Goal: Task Accomplishment & Management: Use online tool/utility

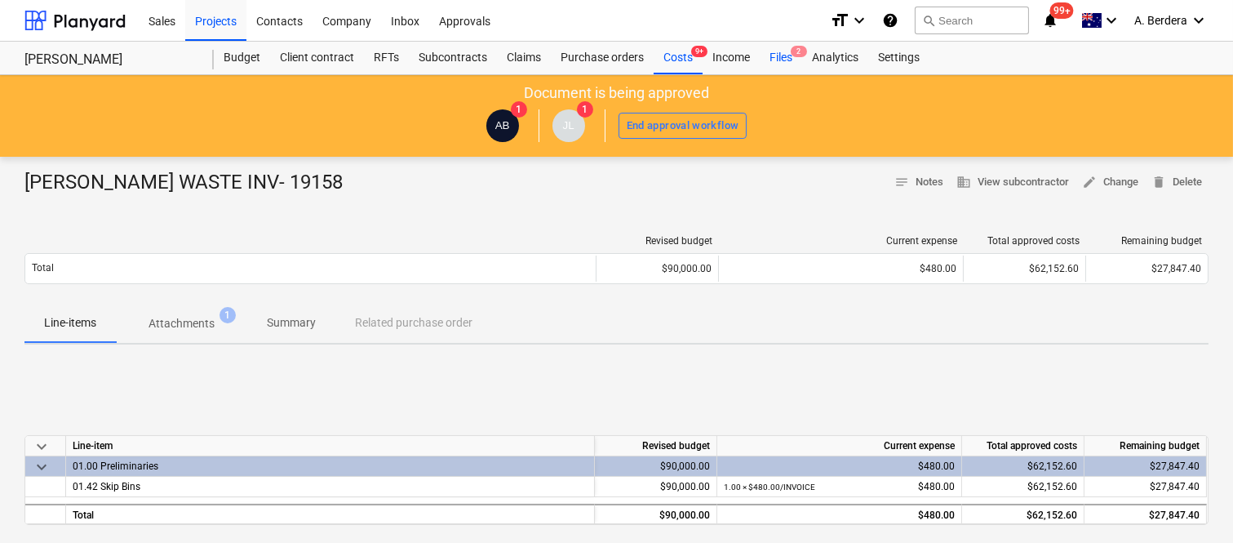
click at [779, 64] on div "Files 2" at bounding box center [781, 58] width 42 height 33
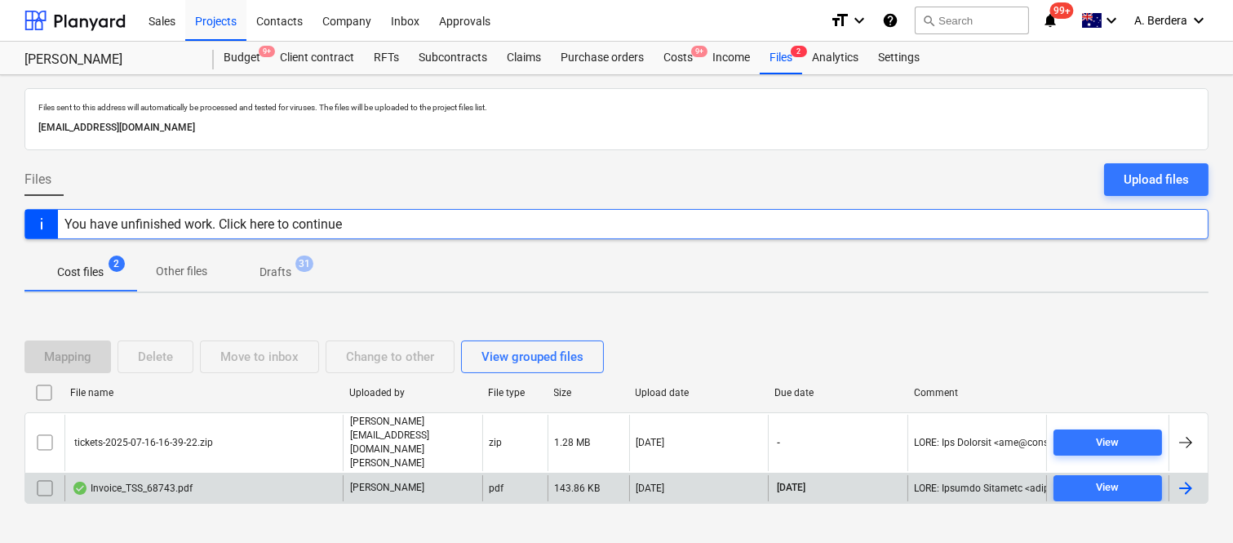
click at [251, 475] on div "Invoice_TSS_68743.pdf" at bounding box center [203, 488] width 278 height 26
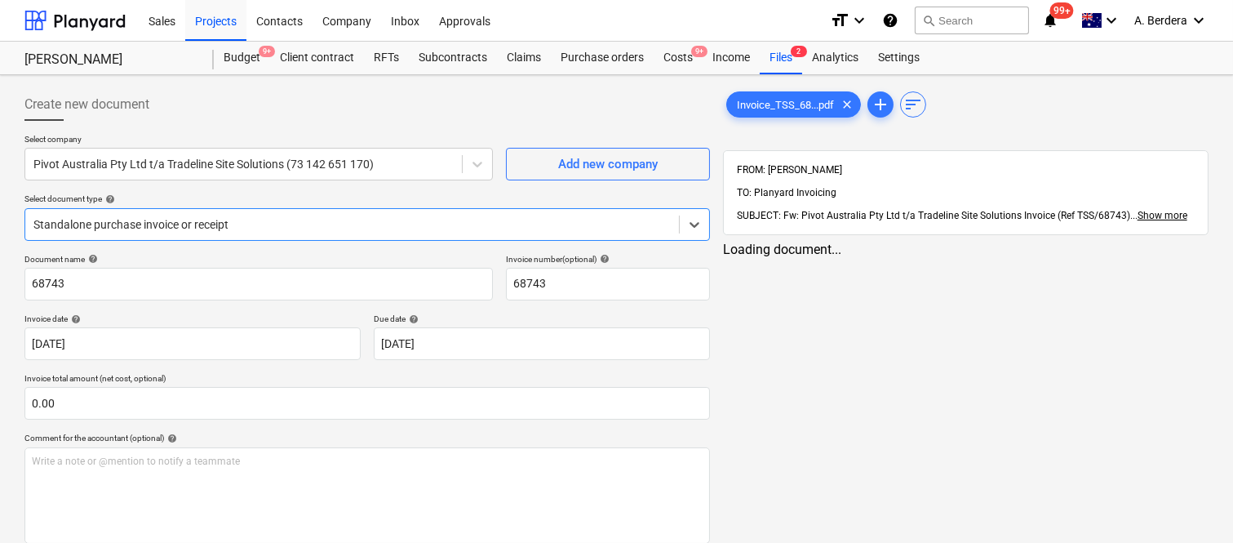
type input "68743"
type input "[DATE]"
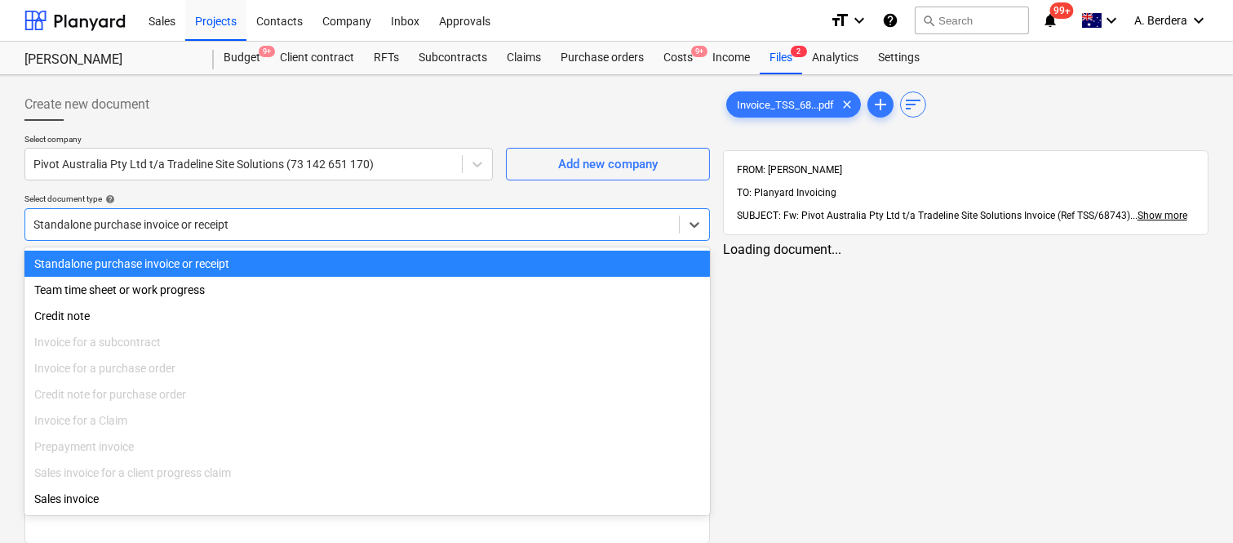
click at [304, 226] on div at bounding box center [351, 224] width 637 height 16
click at [323, 259] on div "Standalone purchase invoice or receipt" at bounding box center [366, 264] width 685 height 26
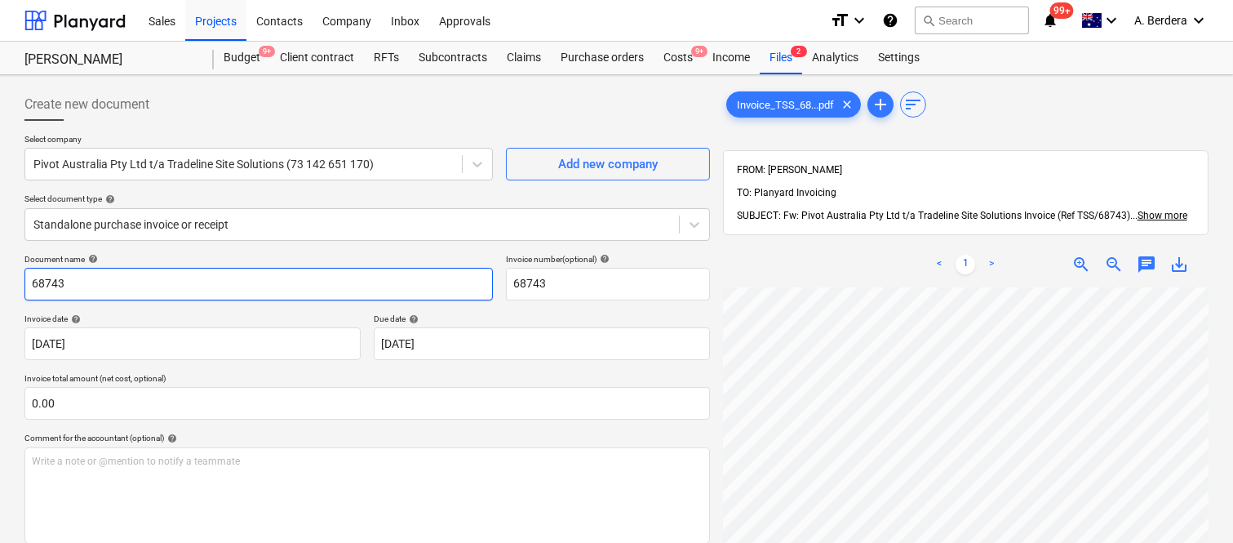
click at [29, 282] on input "68743" at bounding box center [258, 284] width 468 height 33
type input "TRADELINE SITE SOLUTIONS INV- TSS/68743"
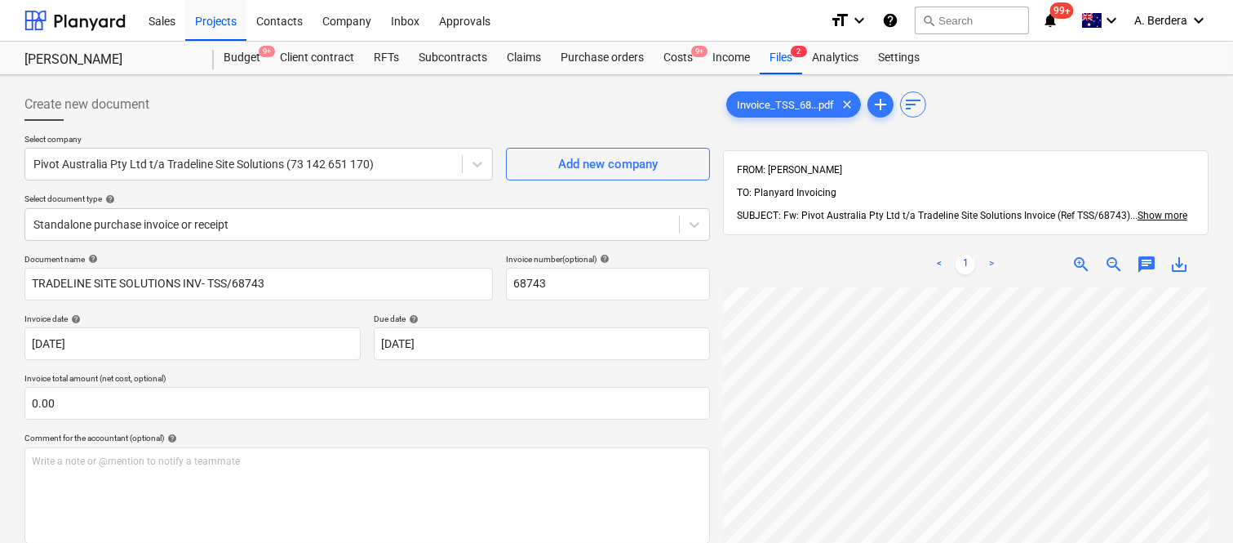
scroll to position [133, 0]
click at [936, 254] on div "< 1 > zoom_in zoom_out chat 0 save_alt" at bounding box center [966, 513] width 486 height 543
click at [508, 284] on input "68743" at bounding box center [608, 284] width 204 height 33
type input "TSS/68743"
click at [378, 211] on div "Standalone purchase invoice or receipt" at bounding box center [366, 224] width 685 height 33
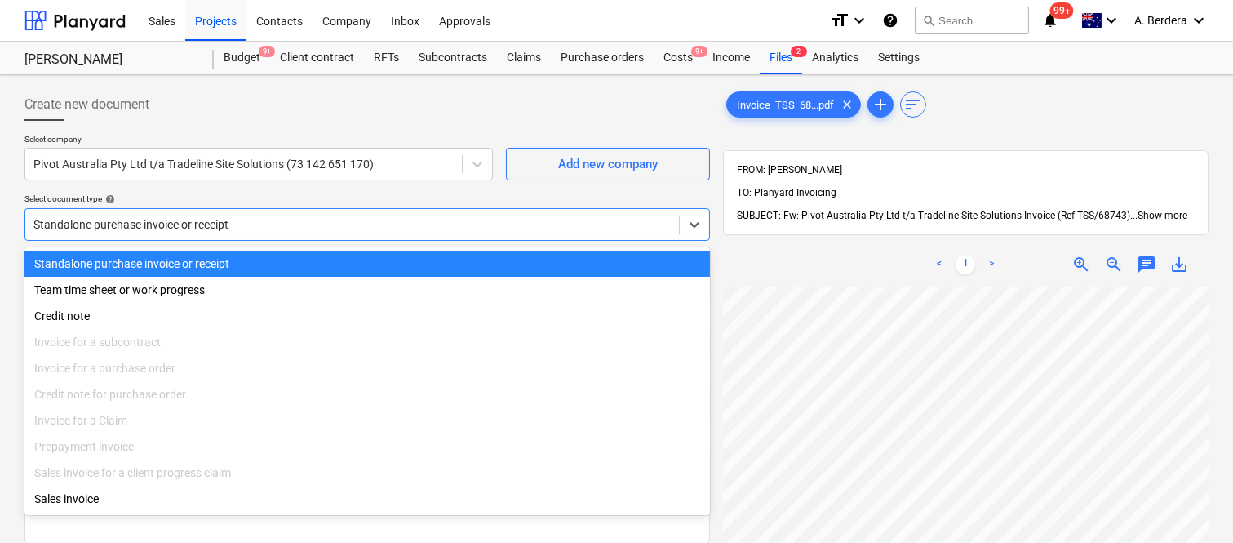
click at [388, 259] on div "Standalone purchase invoice or receipt" at bounding box center [366, 264] width 685 height 26
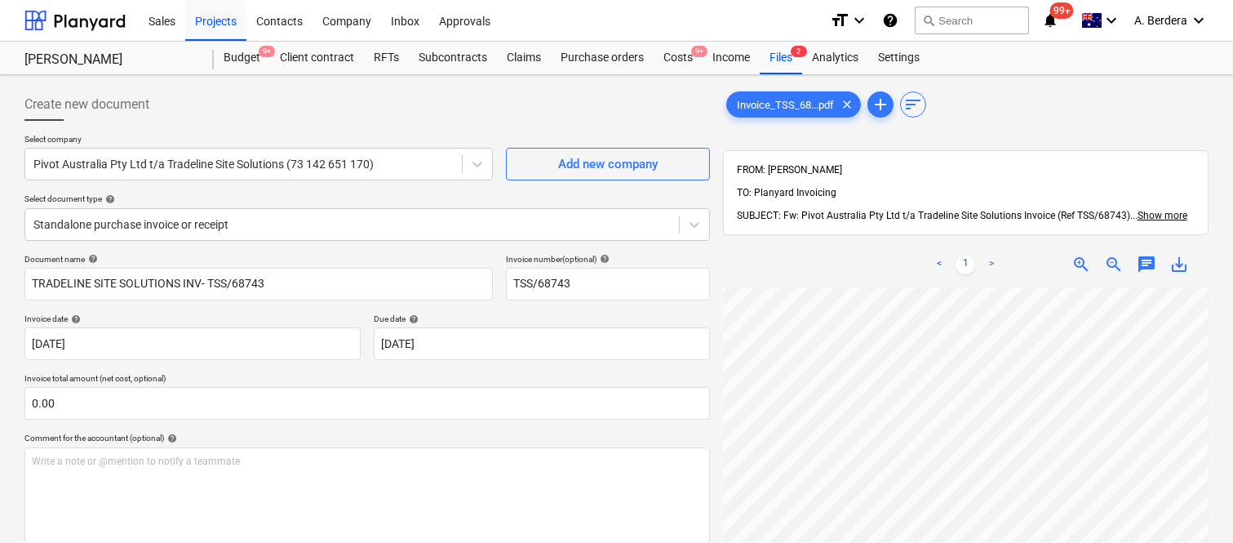
scroll to position [499, 371]
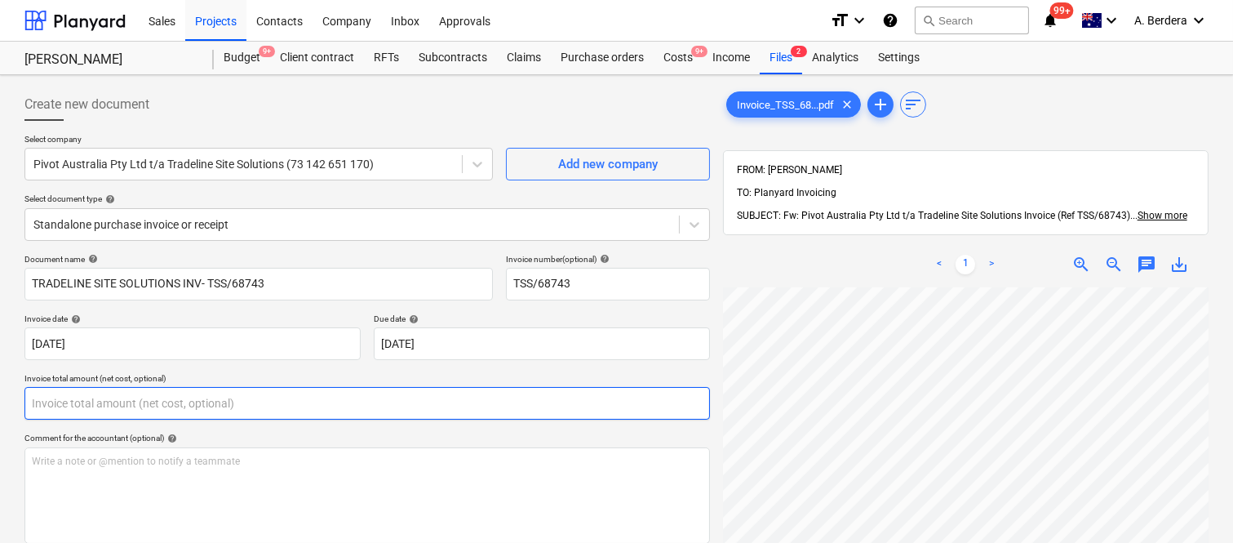
click at [127, 408] on input "text" at bounding box center [366, 403] width 685 height 33
paste input "417.93"
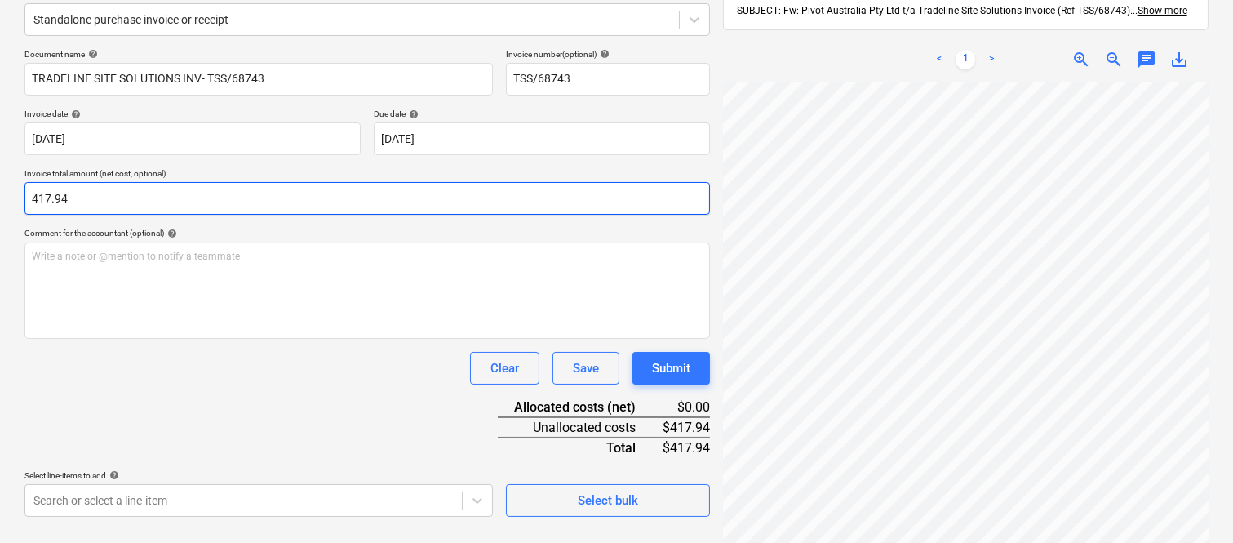
scroll to position [233, 0]
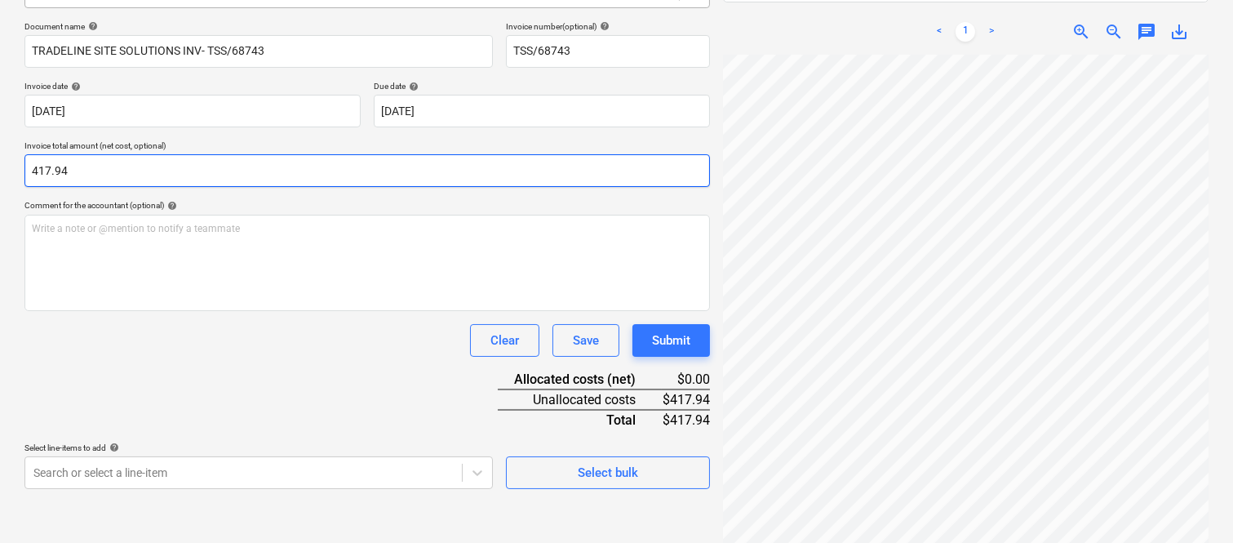
type input "417.94"
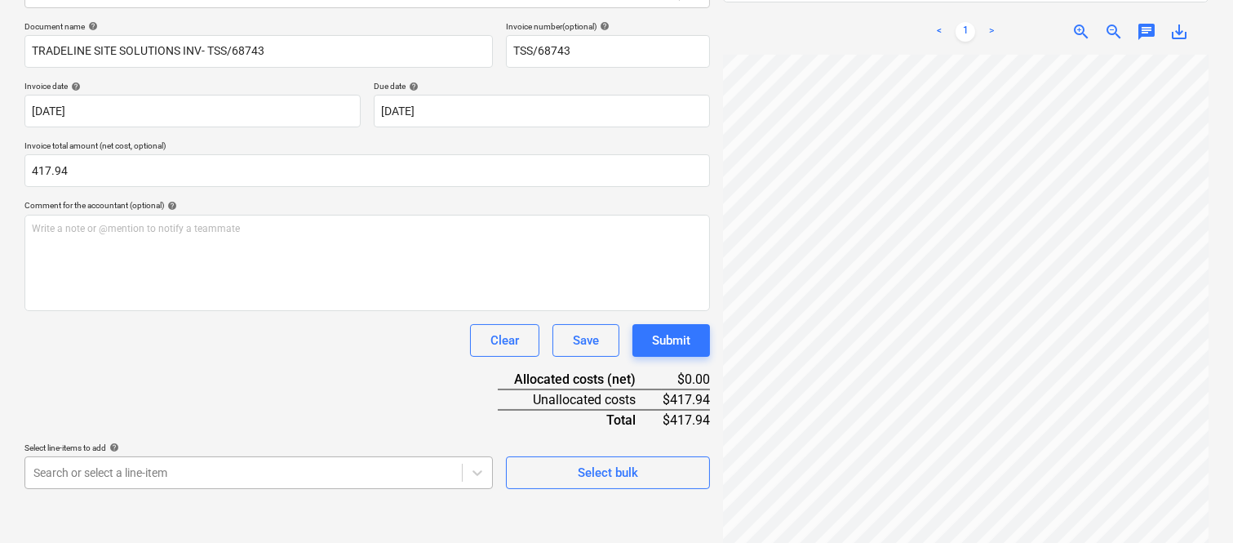
click at [290, 310] on body "Sales Projects Contacts Company Inbox Approvals format_size keyboard_arrow_down…" at bounding box center [616, 38] width 1233 height 543
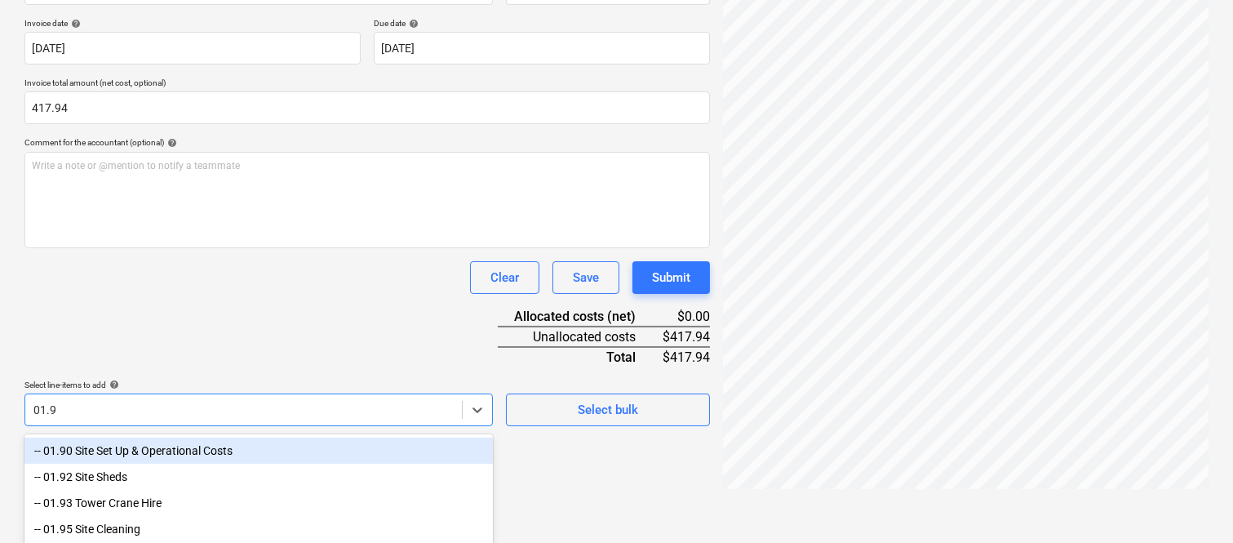
type input "01.90"
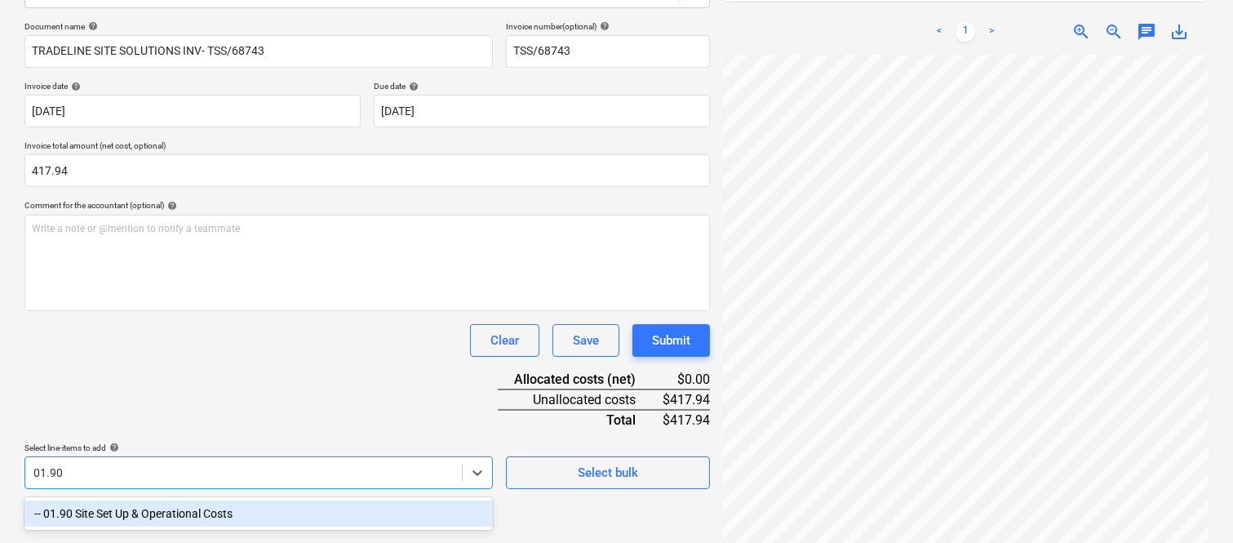
click at [243, 517] on div "-- 01.90 Site Set Up & Operational Costs" at bounding box center [258, 513] width 468 height 26
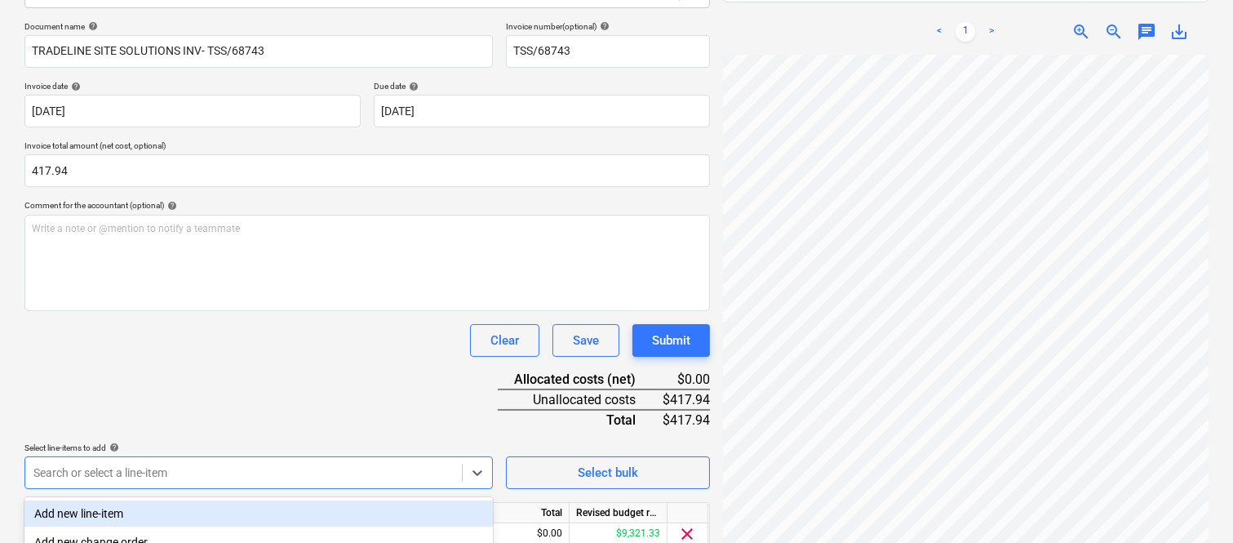
click at [234, 353] on div "Clear Save Submit" at bounding box center [366, 340] width 685 height 33
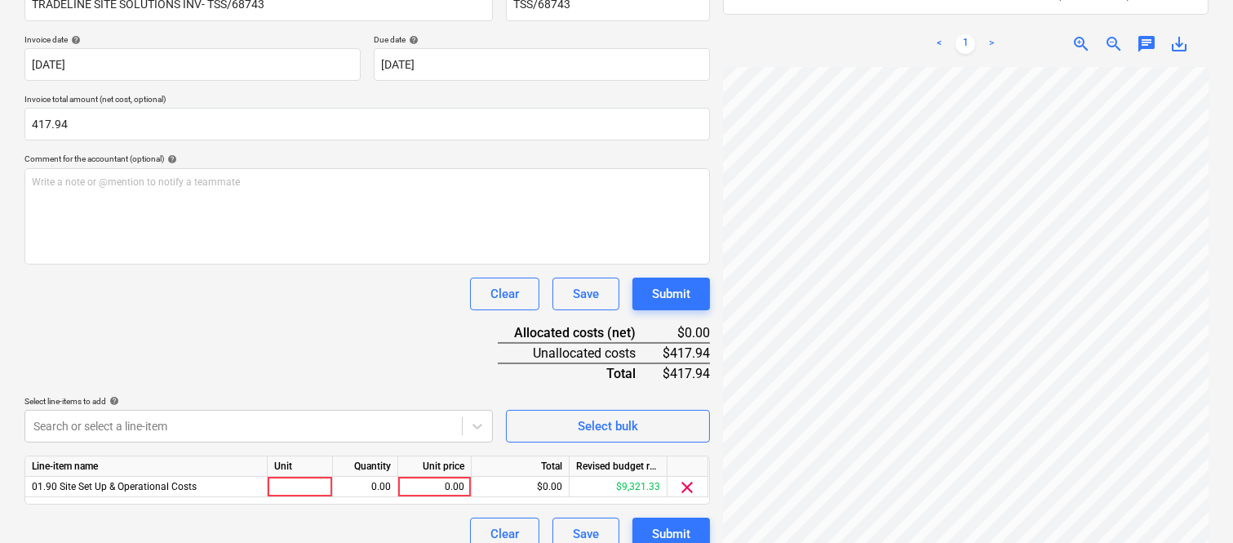
scroll to position [299, 0]
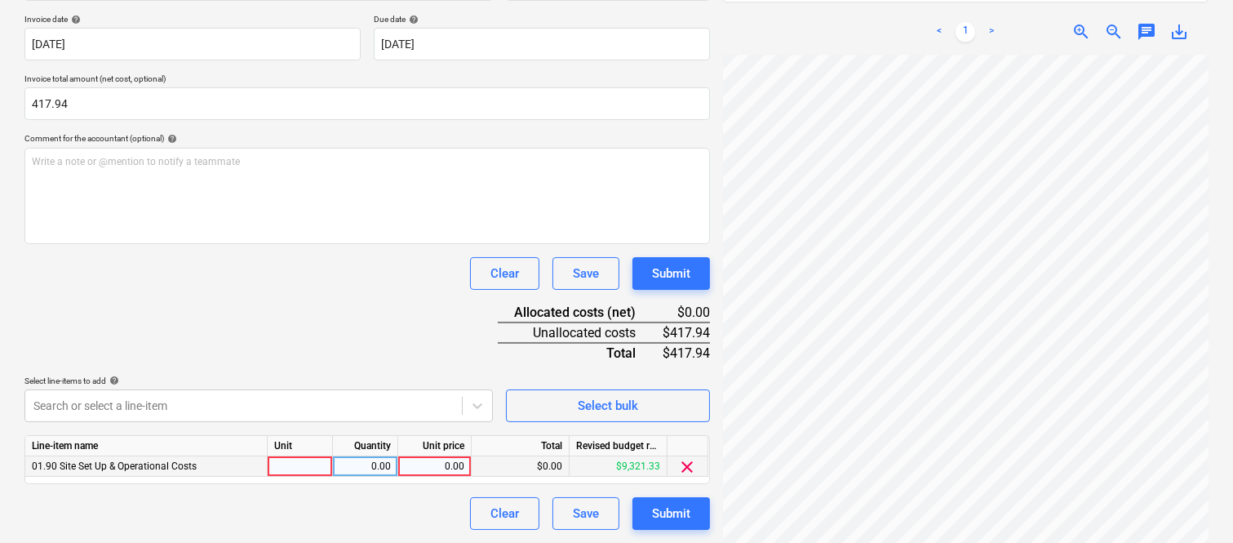
click at [300, 463] on div at bounding box center [300, 466] width 65 height 20
type input "NVOICE"
click at [372, 454] on div "Quantity" at bounding box center [365, 446] width 65 height 20
click at [367, 468] on div "0.00" at bounding box center [364, 466] width 51 height 20
type input "1"
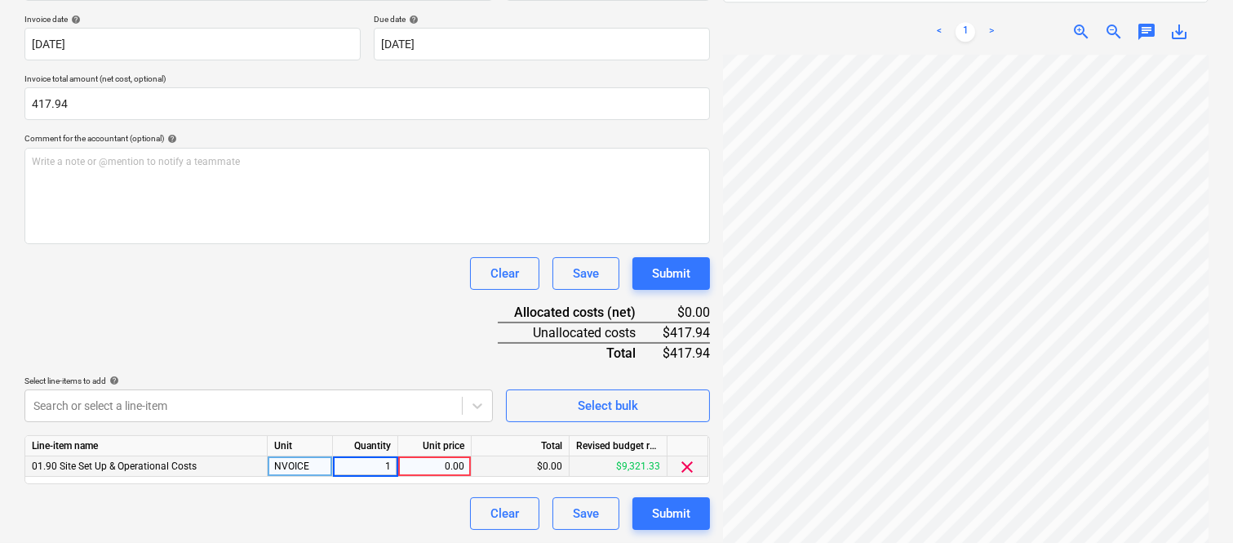
click at [433, 469] on div "0.00" at bounding box center [435, 466] width 60 height 20
type input "417.94"
click at [401, 497] on div "Clear Save Submit" at bounding box center [366, 513] width 685 height 33
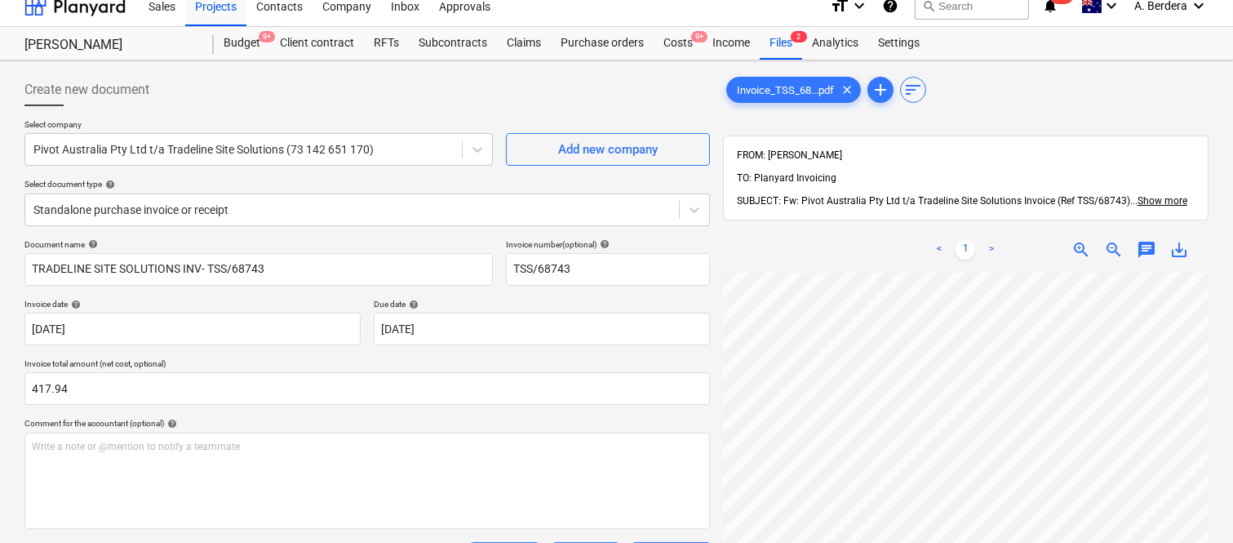
scroll to position [0, 0]
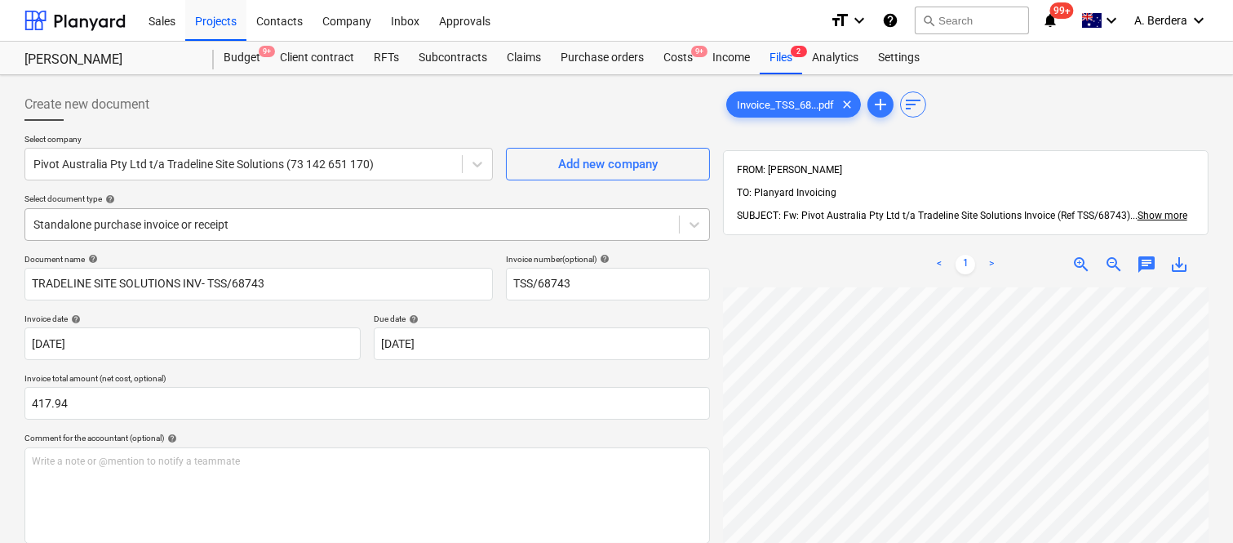
click at [370, 216] on div at bounding box center [351, 224] width 637 height 16
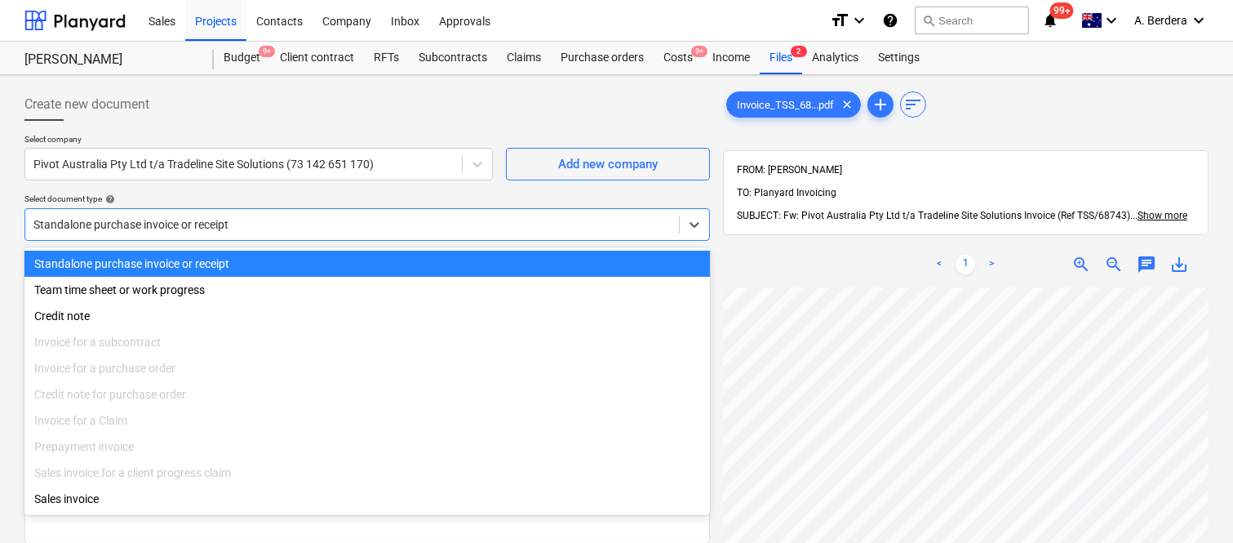
click at [397, 261] on div "Standalone purchase invoice or receipt" at bounding box center [366, 264] width 685 height 26
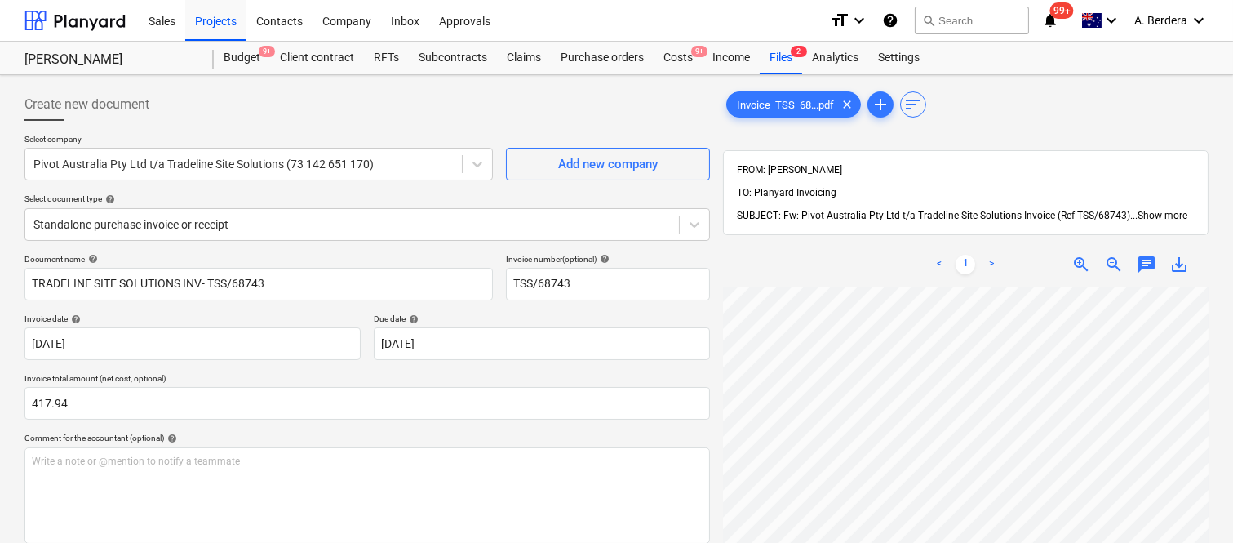
drag, startPoint x: 397, startPoint y: 261, endPoint x: 353, endPoint y: 197, distance: 78.5
drag, startPoint x: 353, startPoint y: 197, endPoint x: 341, endPoint y: 107, distance: 90.5
drag, startPoint x: 341, startPoint y: 107, endPoint x: 339, endPoint y: 90, distance: 17.2
click at [339, 90] on div "Create new document" at bounding box center [366, 104] width 685 height 33
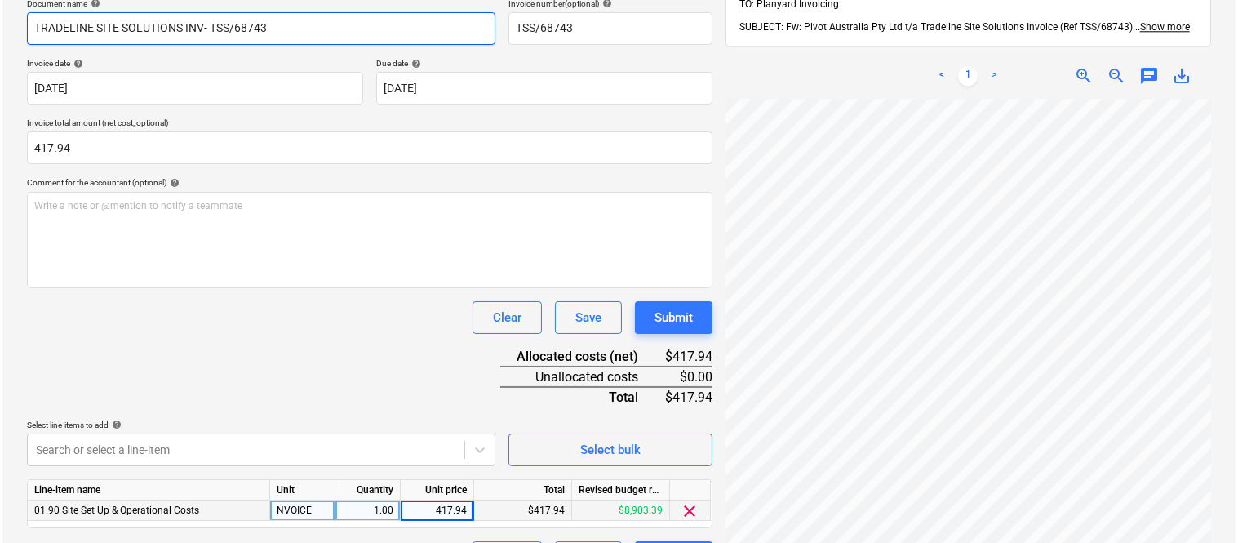
scroll to position [299, 0]
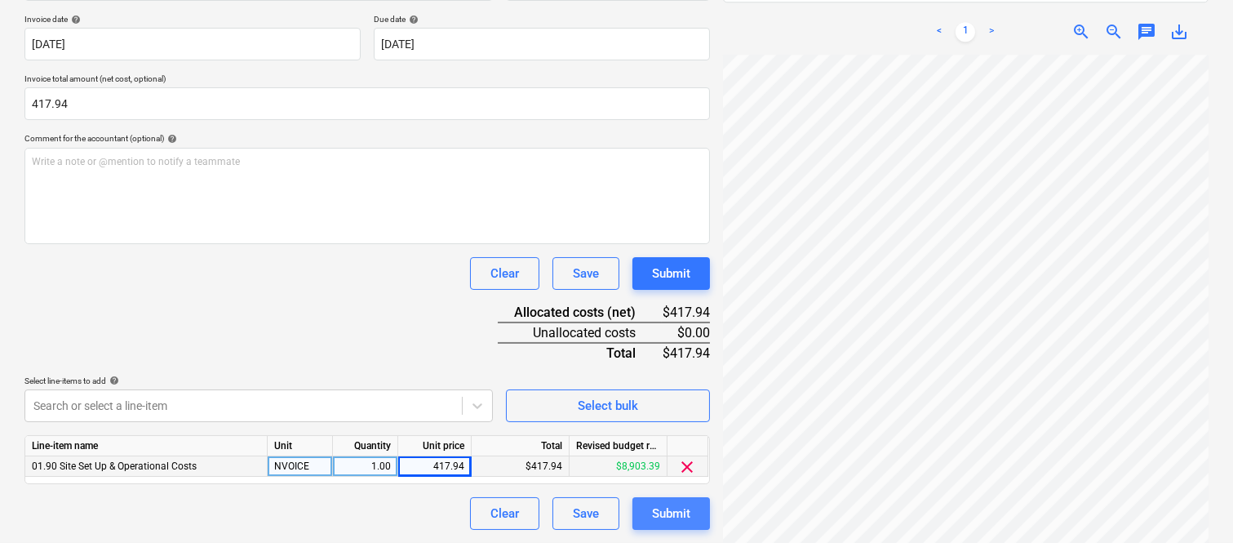
click at [654, 516] on div "Submit" at bounding box center [671, 513] width 38 height 21
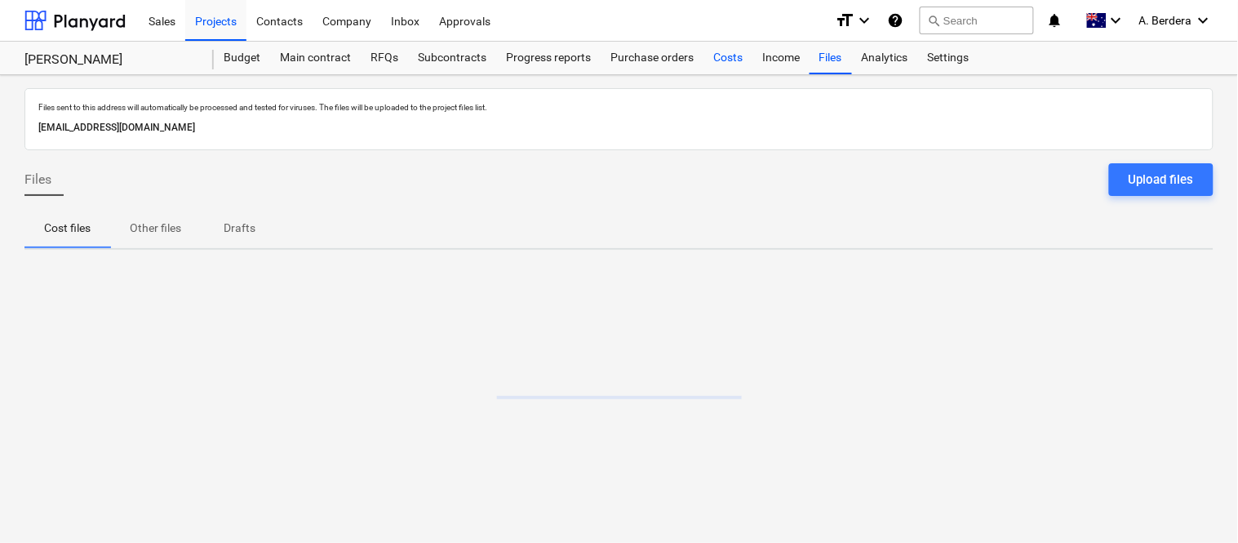
click at [707, 55] on div "Costs" at bounding box center [727, 58] width 49 height 33
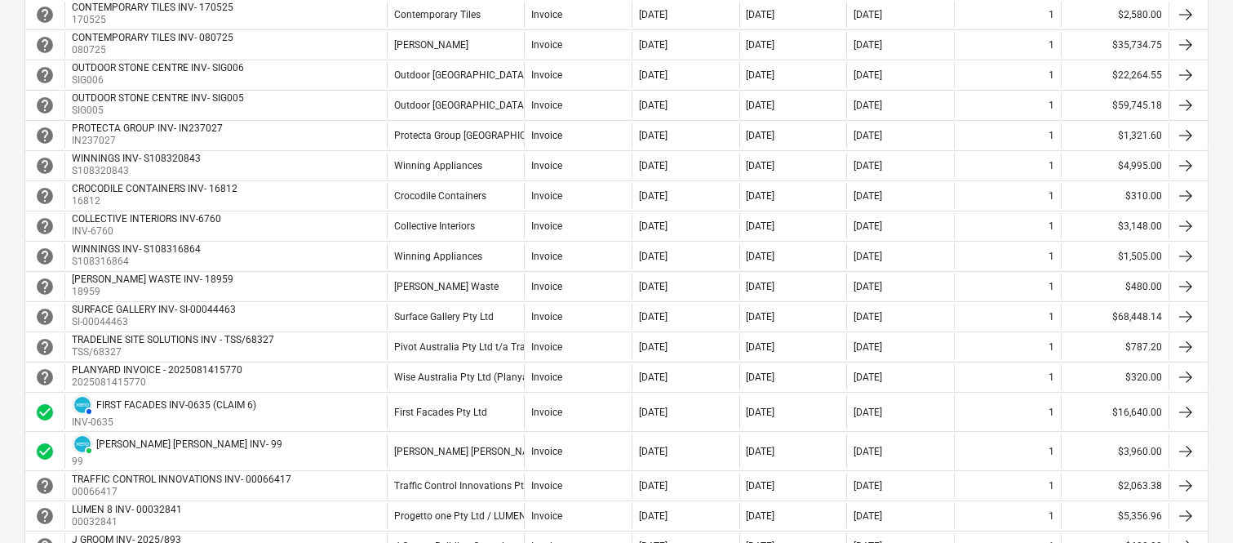
scroll to position [616, 0]
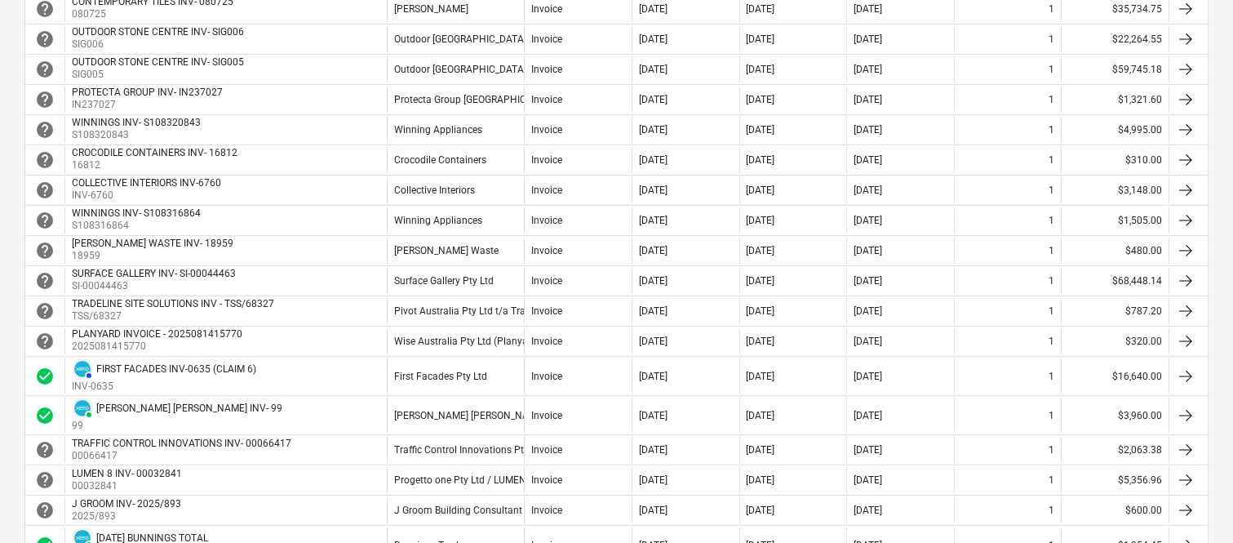
click at [549, 326] on div "help TRADELINE SITE SOLUTIONS INV - TSS/68327 TSS/68327 Pivot Australia Pty Ltd…" at bounding box center [616, 310] width 1184 height 30
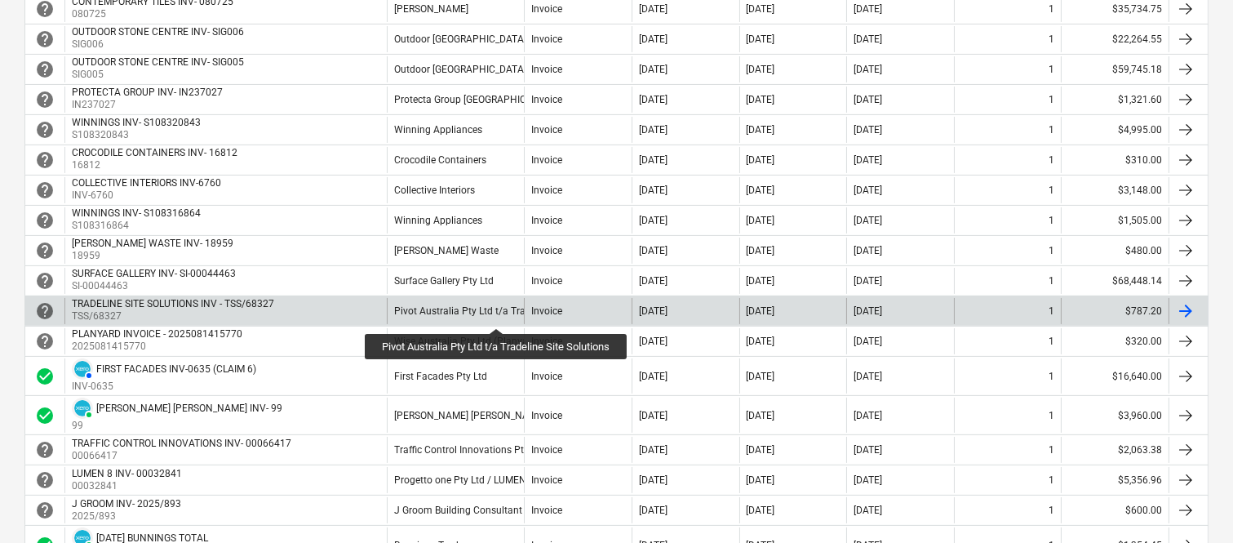
click at [499, 313] on div "Pivot Australia Pty Ltd t/a Tradeline Site Solutions" at bounding box center [504, 310] width 220 height 11
